Goal: Task Accomplishment & Management: Use online tool/utility

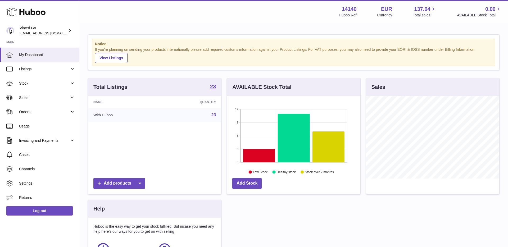
scroll to position [83, 133]
click at [44, 69] on span "Listings" at bounding box center [44, 69] width 51 height 5
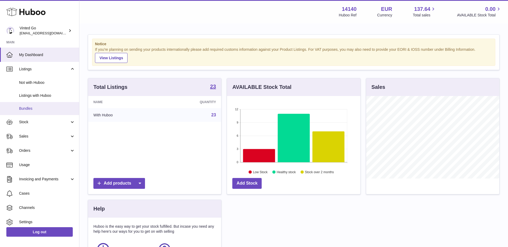
click at [49, 111] on span "Bundles" at bounding box center [47, 108] width 56 height 5
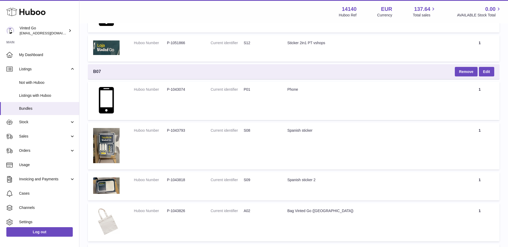
scroll to position [277, 0]
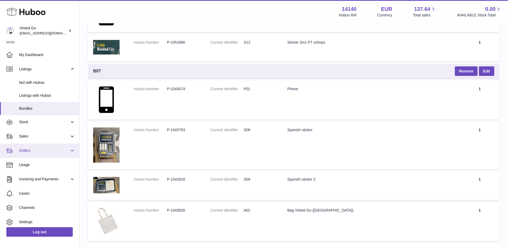
click at [40, 149] on span "Orders" at bounding box center [44, 150] width 51 height 5
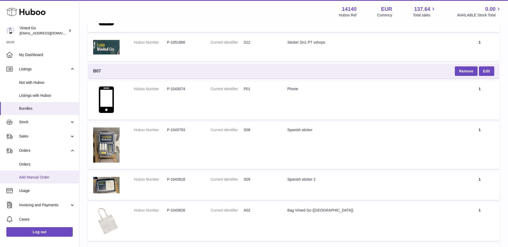
click at [40, 176] on span "Add Manual Order" at bounding box center [47, 177] width 56 height 5
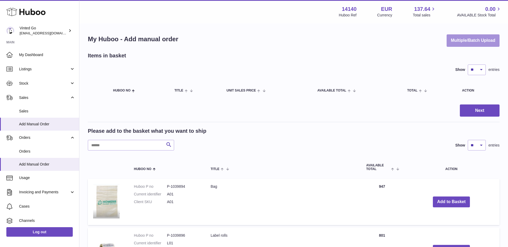
click at [477, 36] on button "Multiple/Batch Upload" at bounding box center [473, 40] width 53 height 12
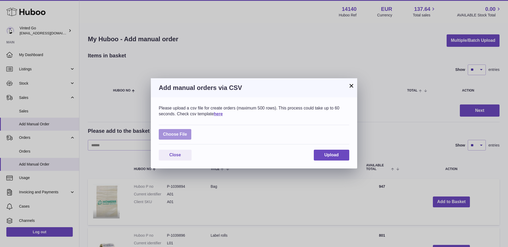
click at [186, 136] on label at bounding box center [175, 134] width 33 height 11
click at [187, 132] on input "file" at bounding box center [187, 132] width 0 height 0
type input "**********"
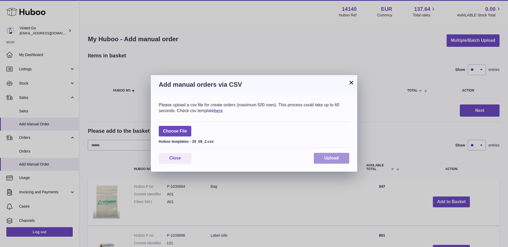
click at [329, 160] on span "Upload" at bounding box center [332, 158] width 14 height 5
